Goal: Task Accomplishment & Management: Manage account settings

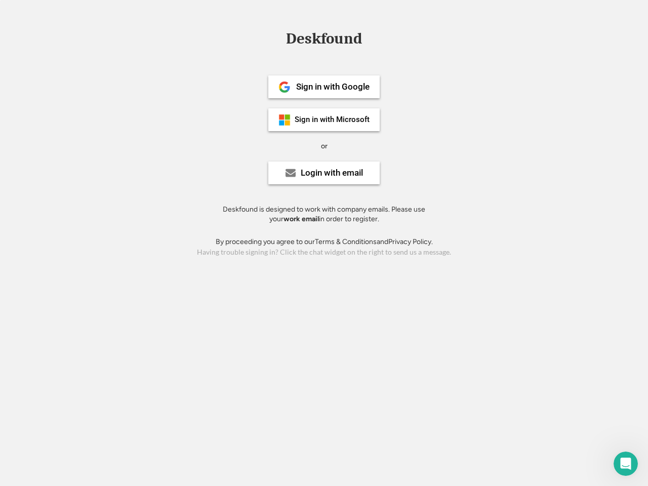
click at [324, 145] on div "or" at bounding box center [324, 146] width 7 height 10
click at [324, 41] on div "Deskfound" at bounding box center [324, 39] width 86 height 16
click at [277, 38] on div "Deskfound" at bounding box center [324, 40] width 648 height 19
click at [324, 41] on div "Deskfound" at bounding box center [324, 39] width 86 height 16
click at [324, 146] on div "or" at bounding box center [324, 146] width 7 height 10
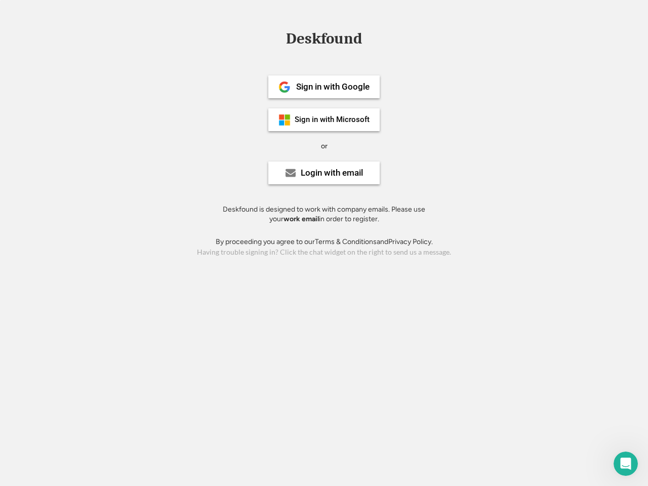
click at [324, 87] on div "Sign in with Google" at bounding box center [332, 87] width 73 height 9
click at [333, 87] on div "Sign in with Google" at bounding box center [332, 87] width 73 height 9
click at [285, 87] on img at bounding box center [285, 87] width 12 height 12
click at [324, 120] on div "Sign in with Microsoft" at bounding box center [332, 120] width 75 height 8
click at [333, 120] on div "Sign in with Microsoft" at bounding box center [332, 120] width 75 height 8
